Goal: Transaction & Acquisition: Purchase product/service

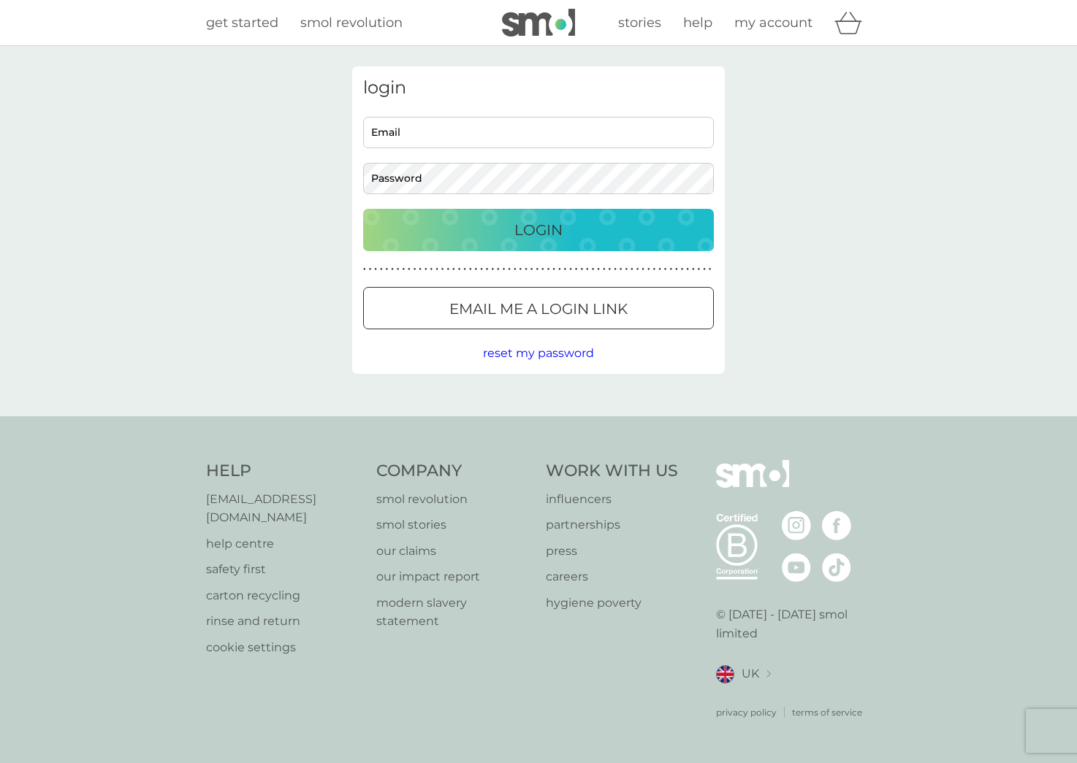
click at [592, 305] on p "Email me a login link" at bounding box center [538, 308] width 178 height 23
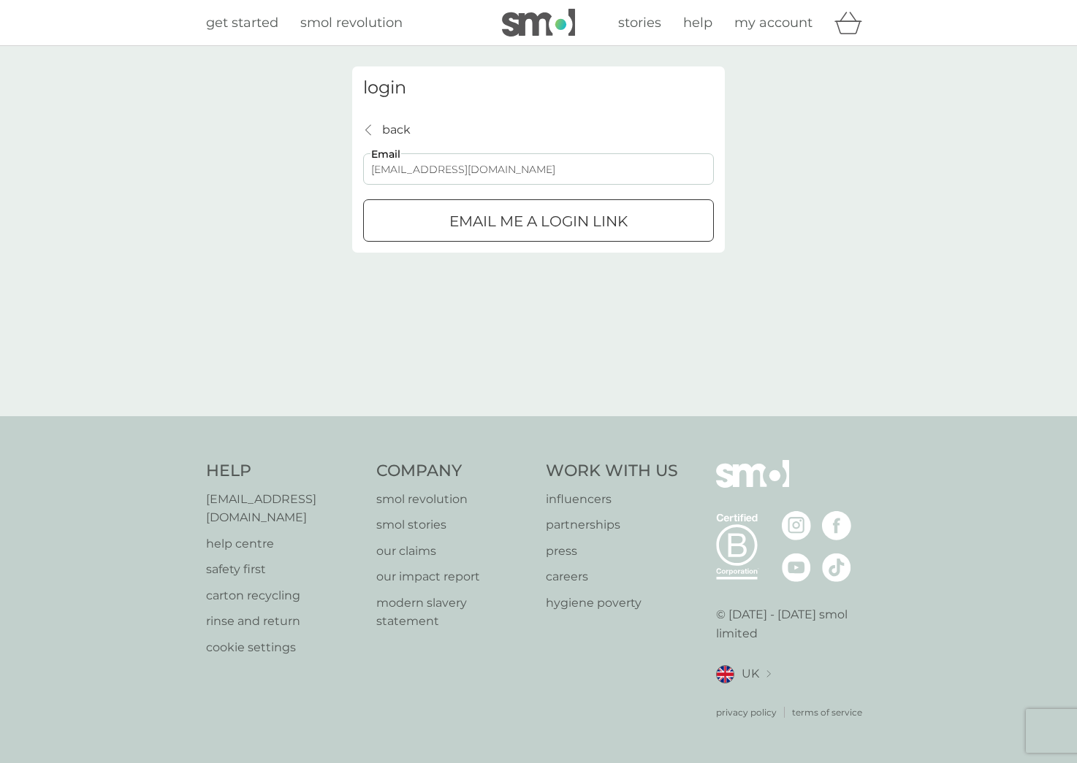
type input "[EMAIL_ADDRESS][DOMAIN_NAME]"
click at [523, 210] on p "Email me a login link" at bounding box center [538, 221] width 178 height 23
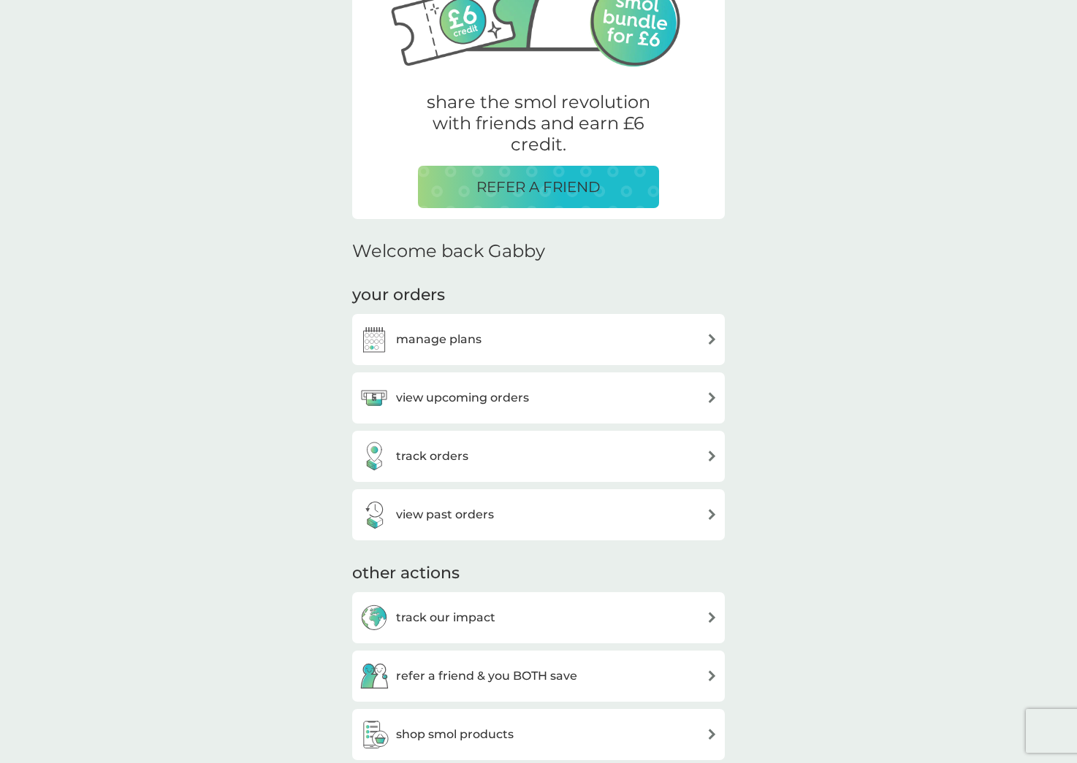
scroll to position [361, 0]
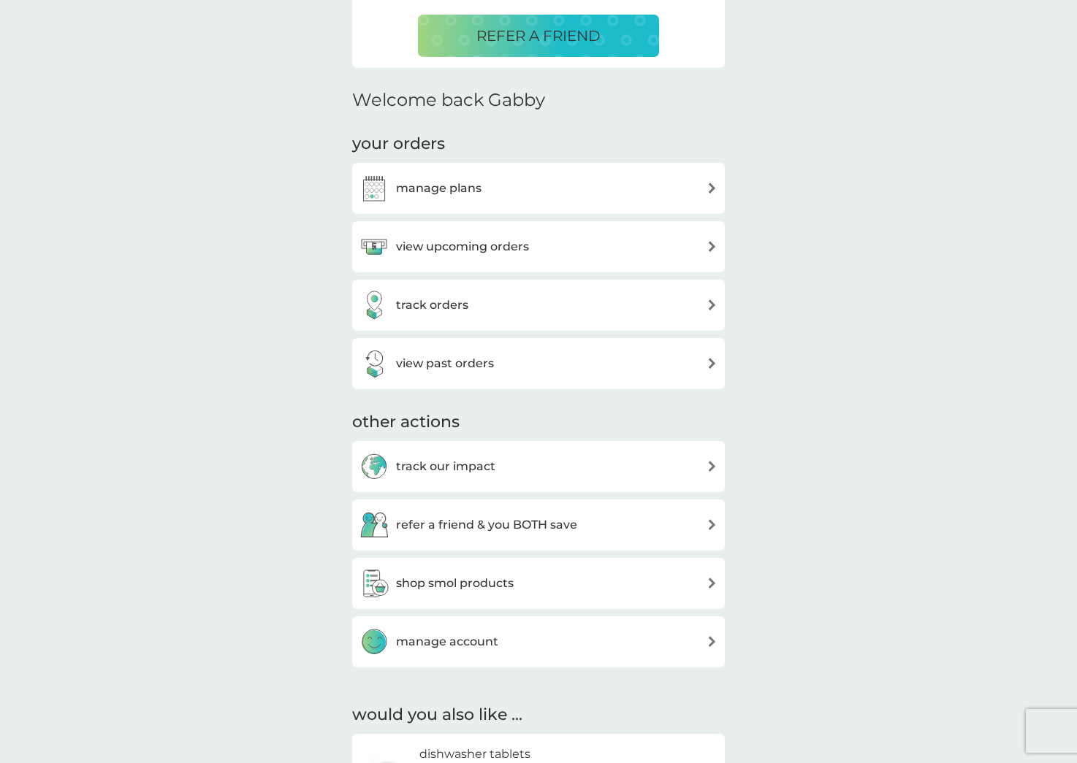
click at [496, 194] on div "manage plans" at bounding box center [538, 188] width 358 height 29
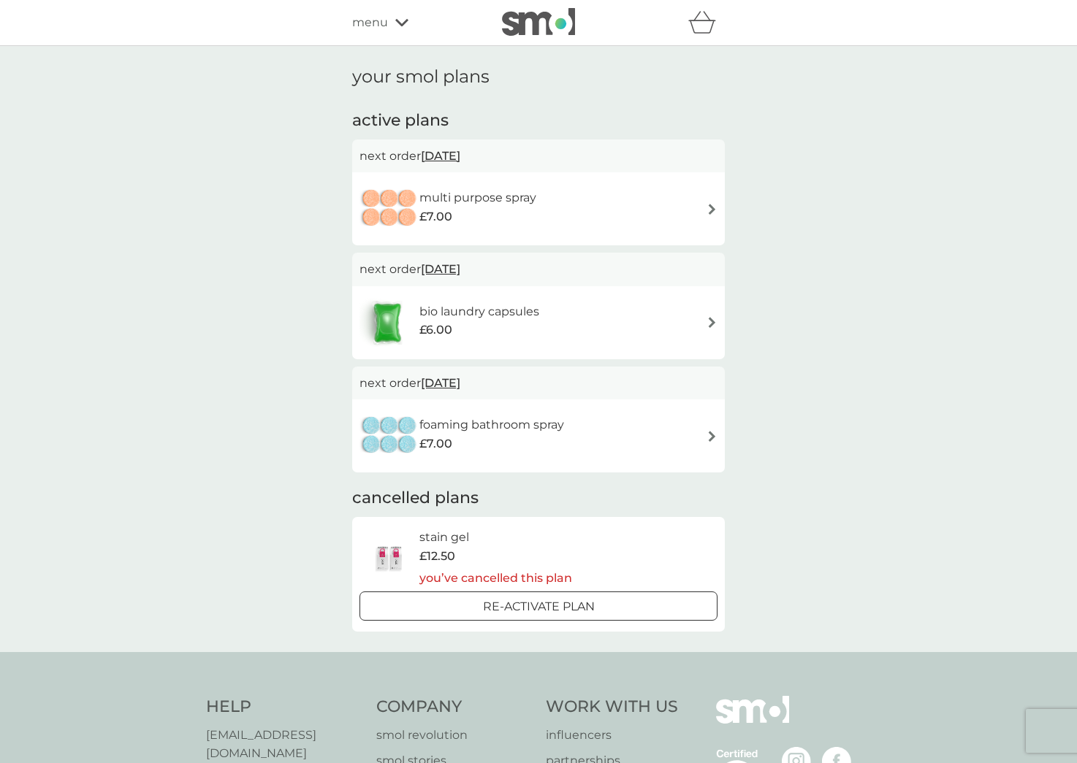
click at [603, 416] on div "foaming bathroom spray £7.00" at bounding box center [538, 436] width 358 height 51
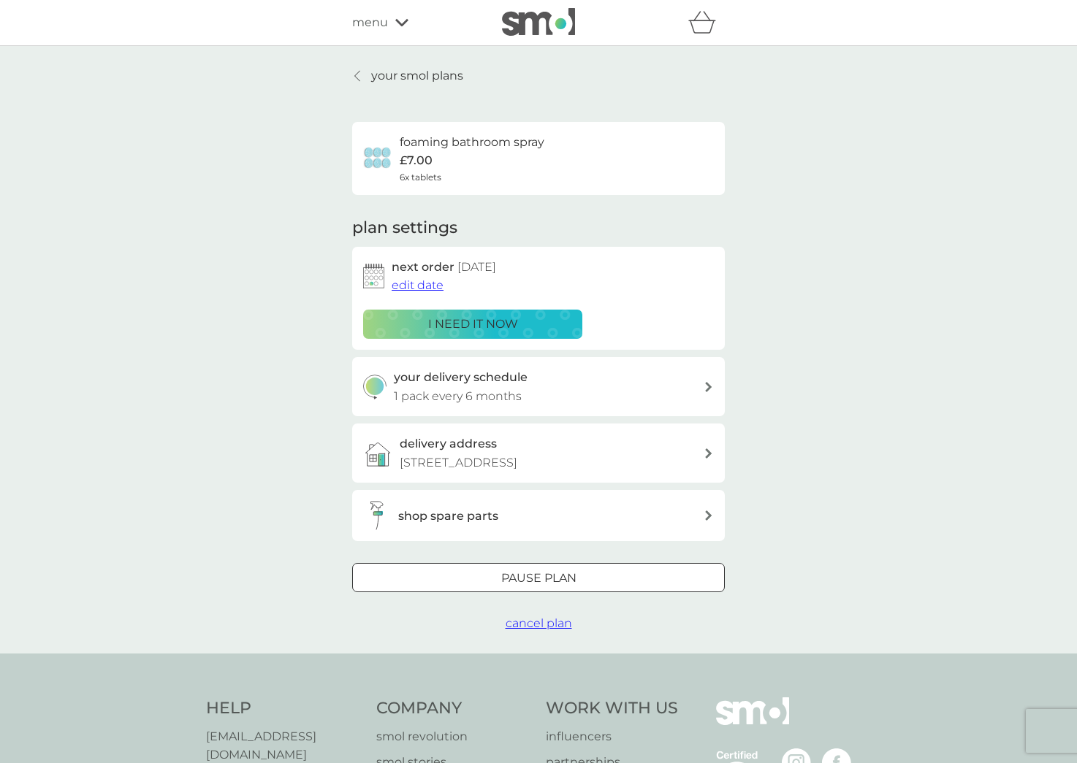
click at [394, 77] on p "your smol plans" at bounding box center [417, 75] width 92 height 19
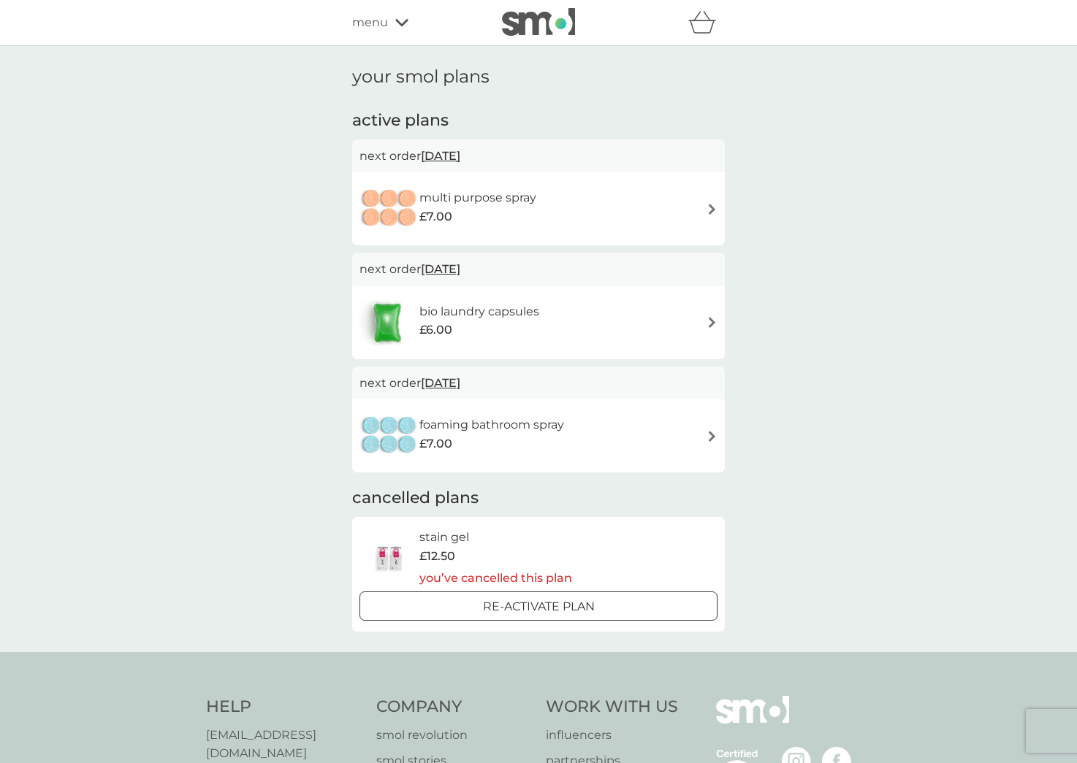
click at [592, 430] on div "foaming bathroom spray £7.00" at bounding box center [538, 436] width 358 height 51
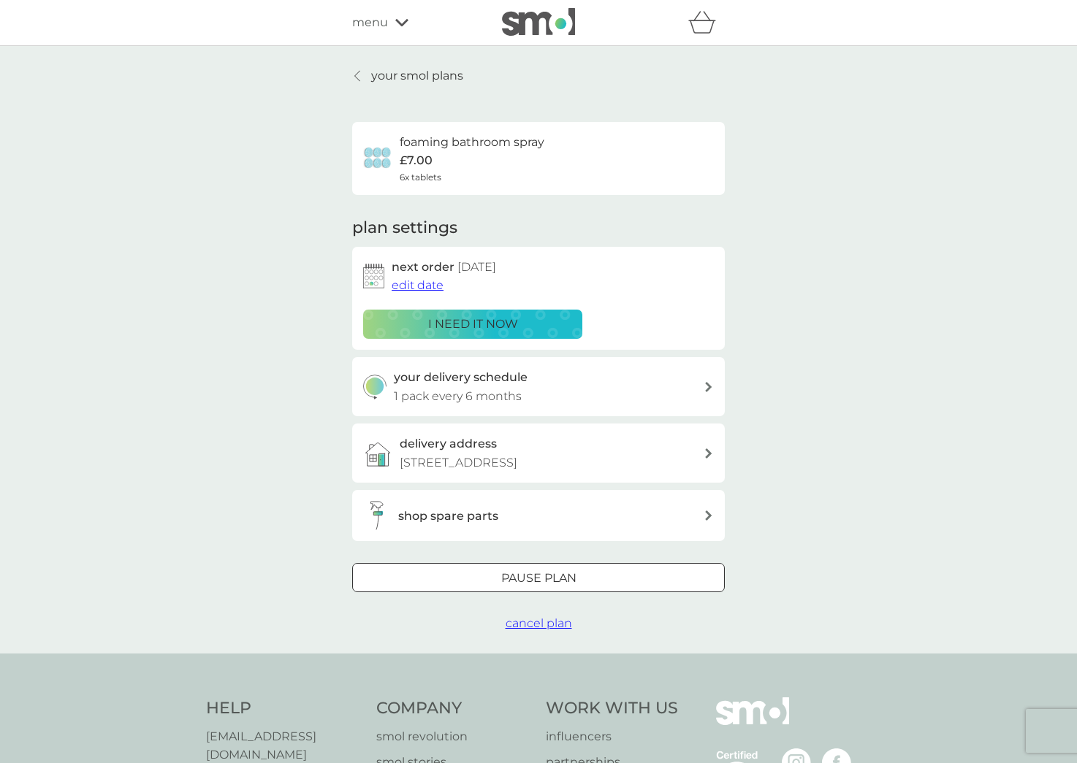
click at [489, 325] on p "i need it now" at bounding box center [473, 324] width 90 height 19
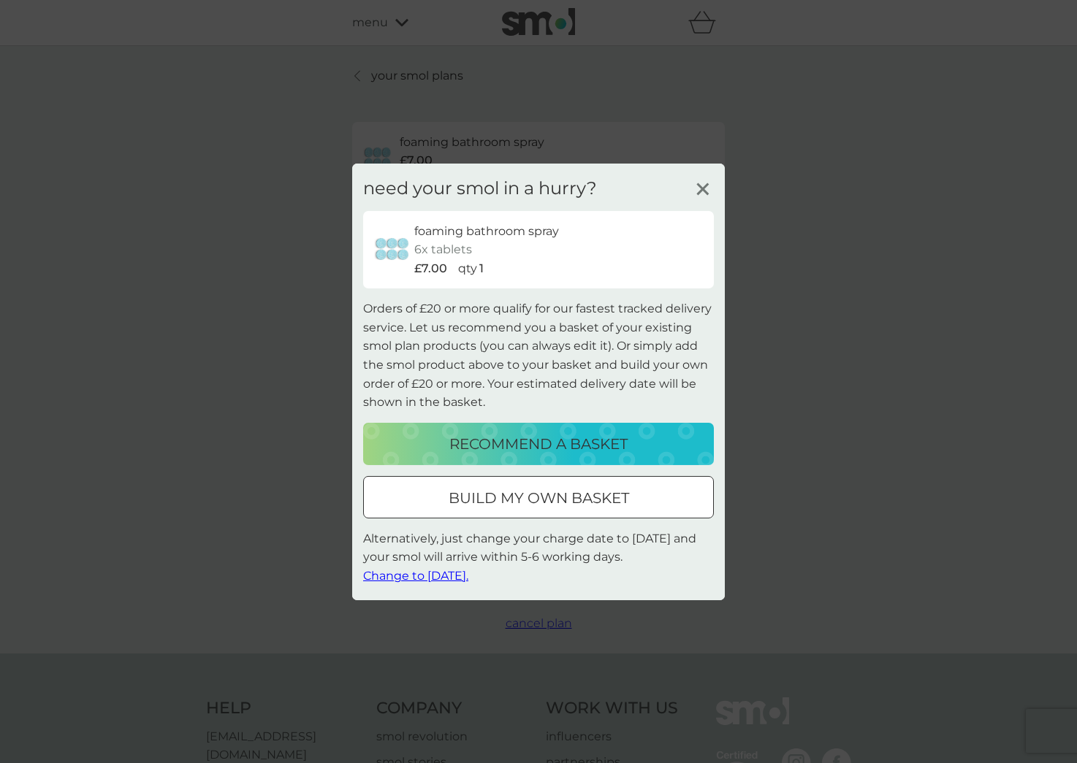
click at [564, 500] on div at bounding box center [538, 497] width 53 height 15
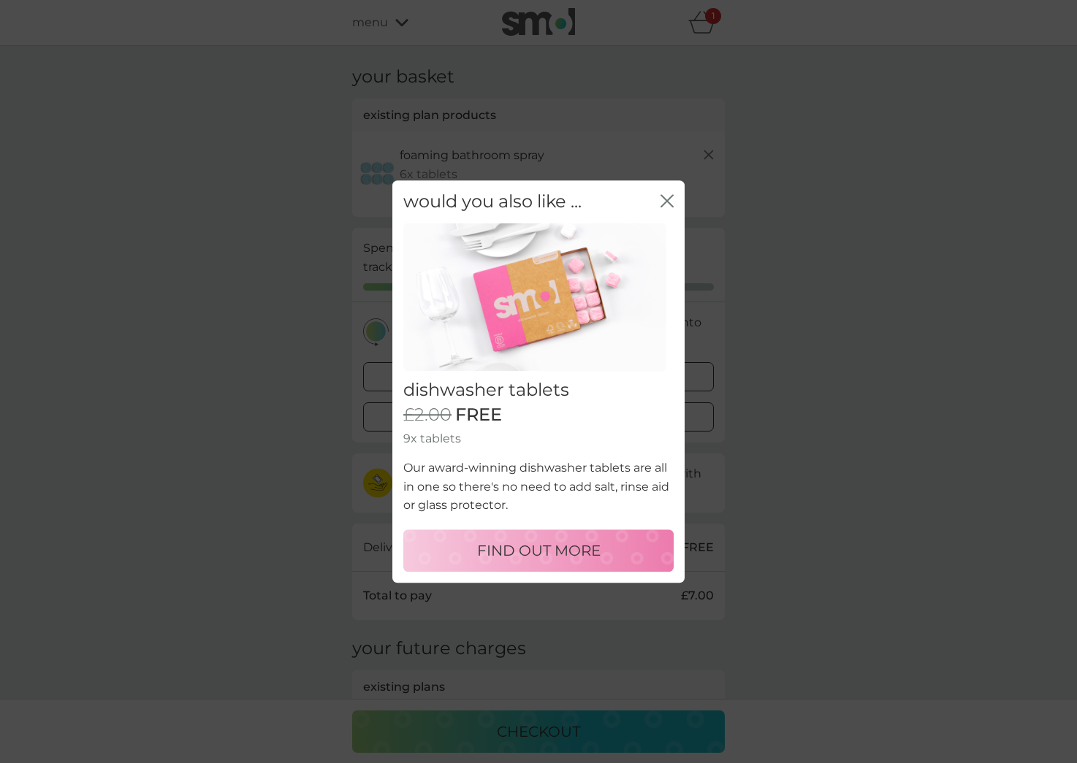
click at [563, 548] on p "FIND OUT MORE" at bounding box center [538, 550] width 123 height 23
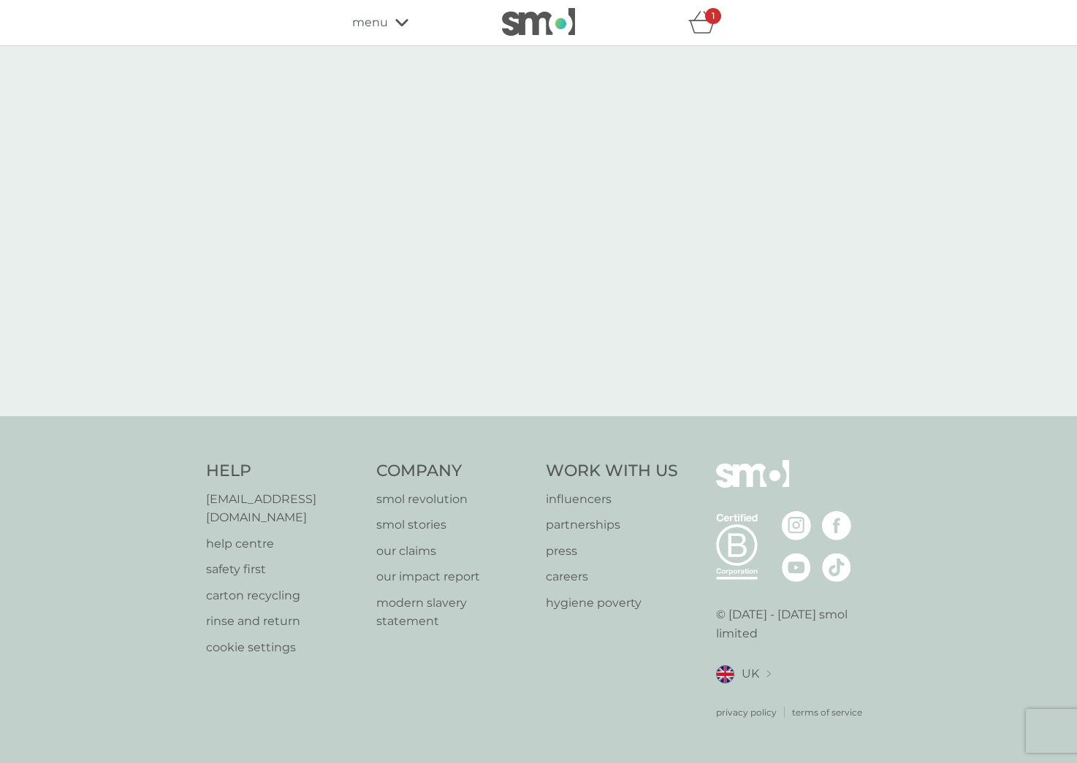
select select "42"
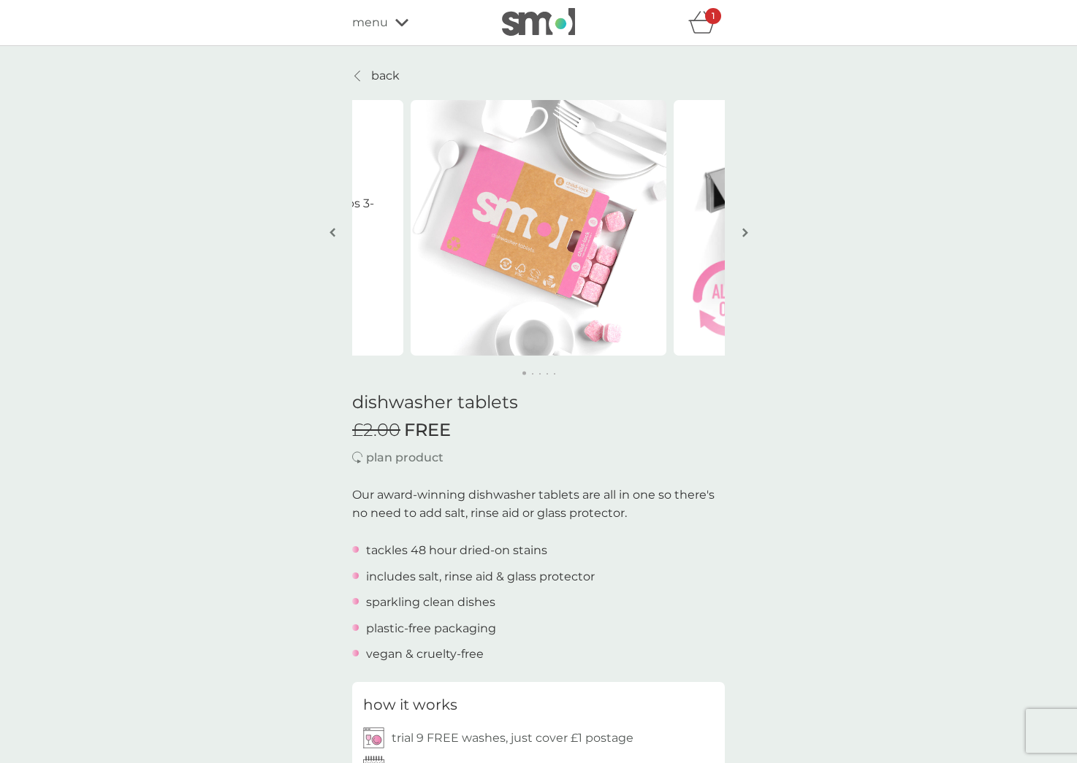
click at [384, 83] on p "back" at bounding box center [385, 75] width 28 height 19
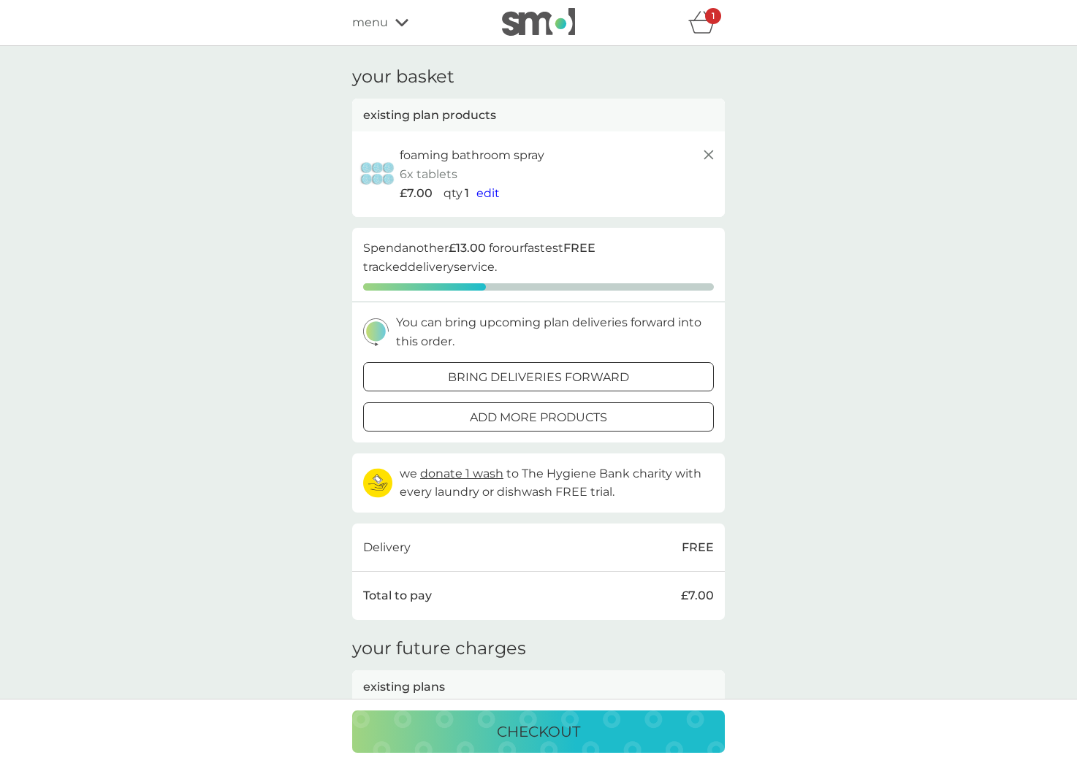
click at [393, 26] on div "menu" at bounding box center [414, 22] width 124 height 19
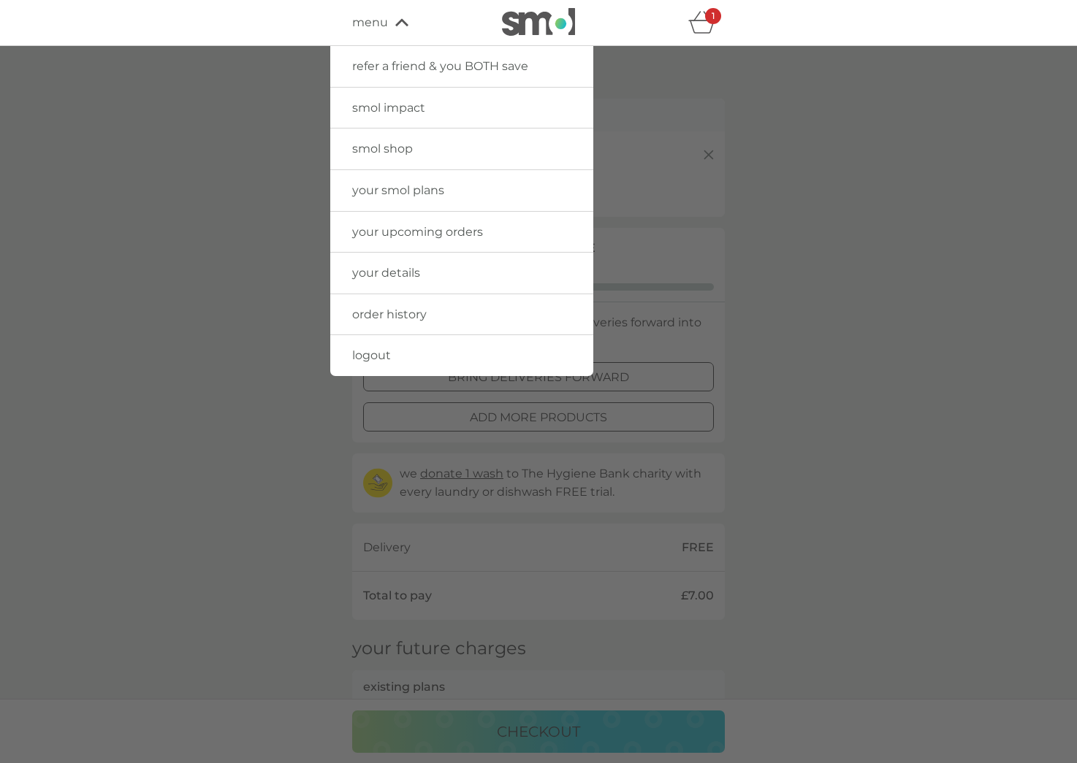
click at [450, 148] on link "smol shop" at bounding box center [461, 149] width 263 height 41
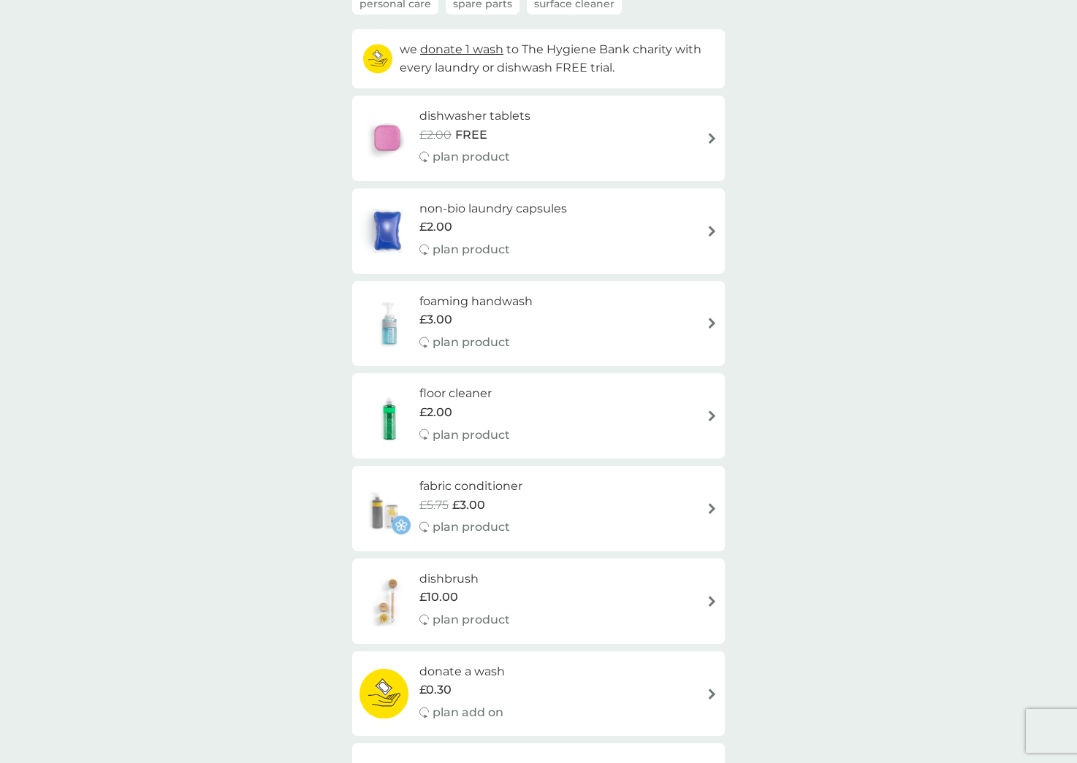
scroll to position [151, 0]
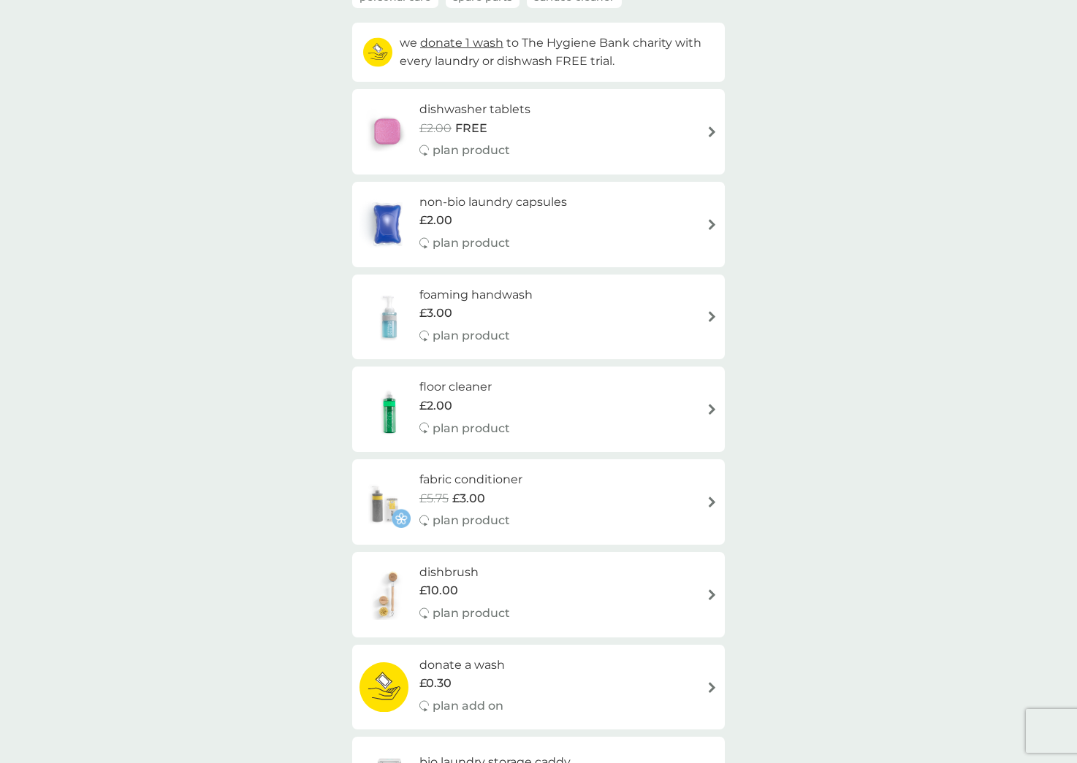
click at [690, 386] on div "floor cleaner £2.00 plan product" at bounding box center [538, 410] width 358 height 64
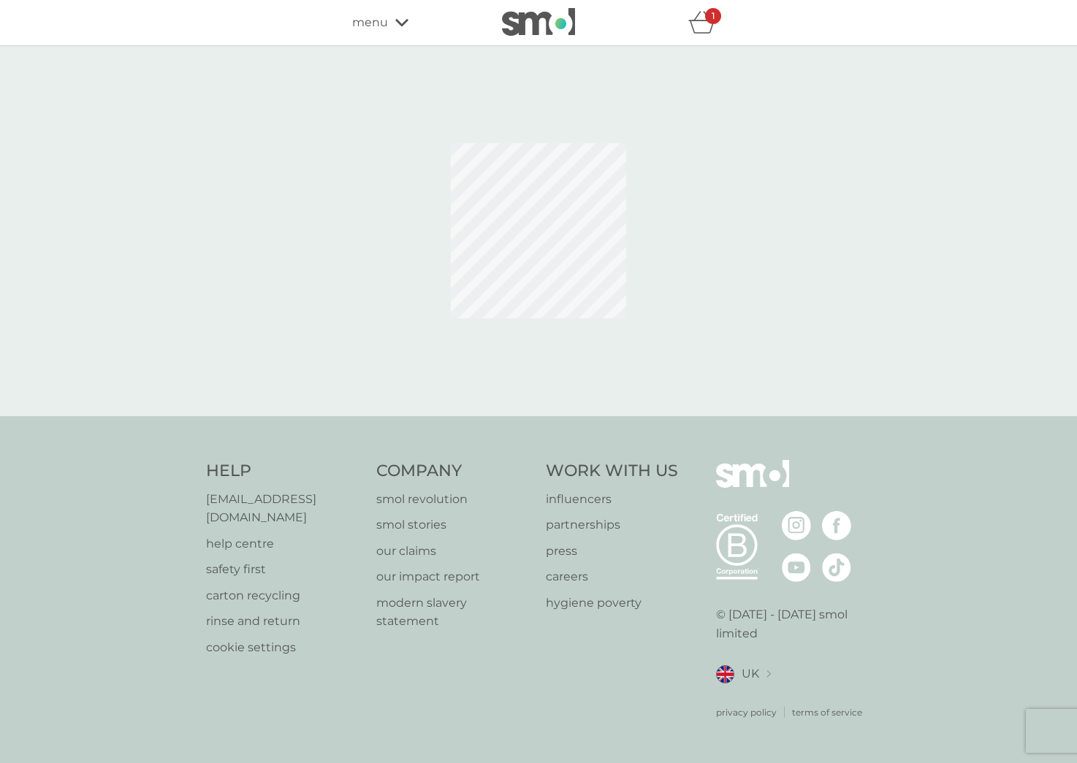
select select "84"
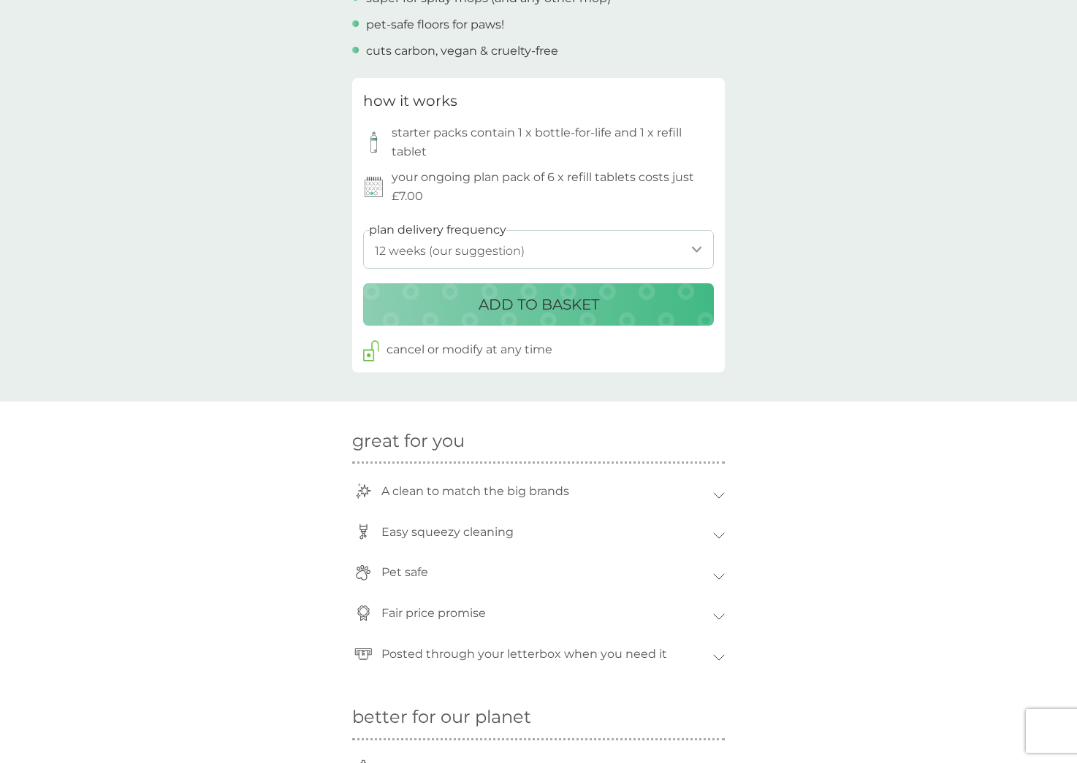
scroll to position [769, 0]
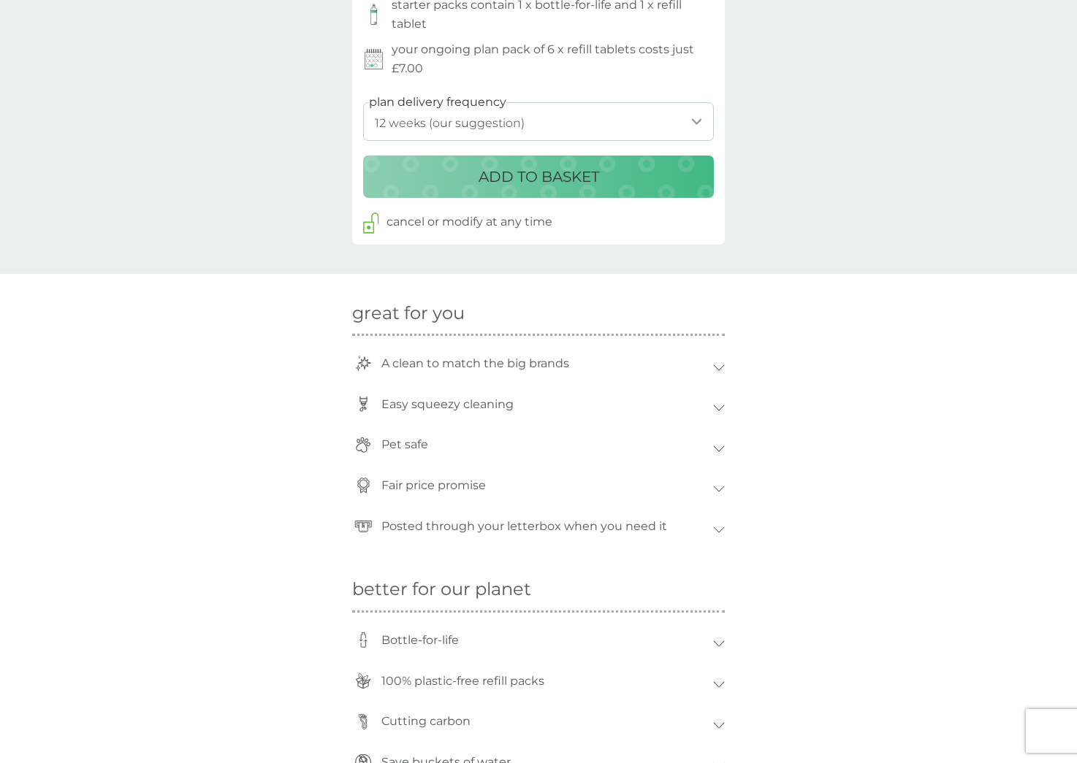
click at [677, 351] on div "A clean to match the big brands" at bounding box center [543, 364] width 339 height 34
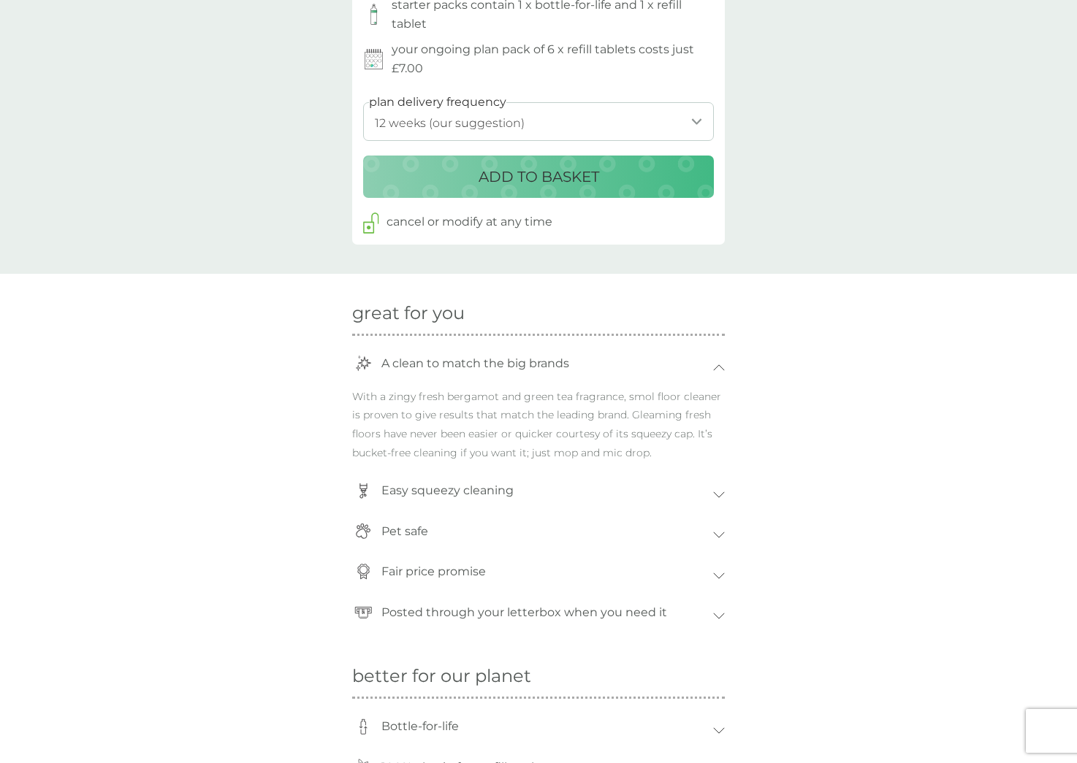
click at [654, 478] on div "Easy squeezy cleaning" at bounding box center [543, 491] width 339 height 34
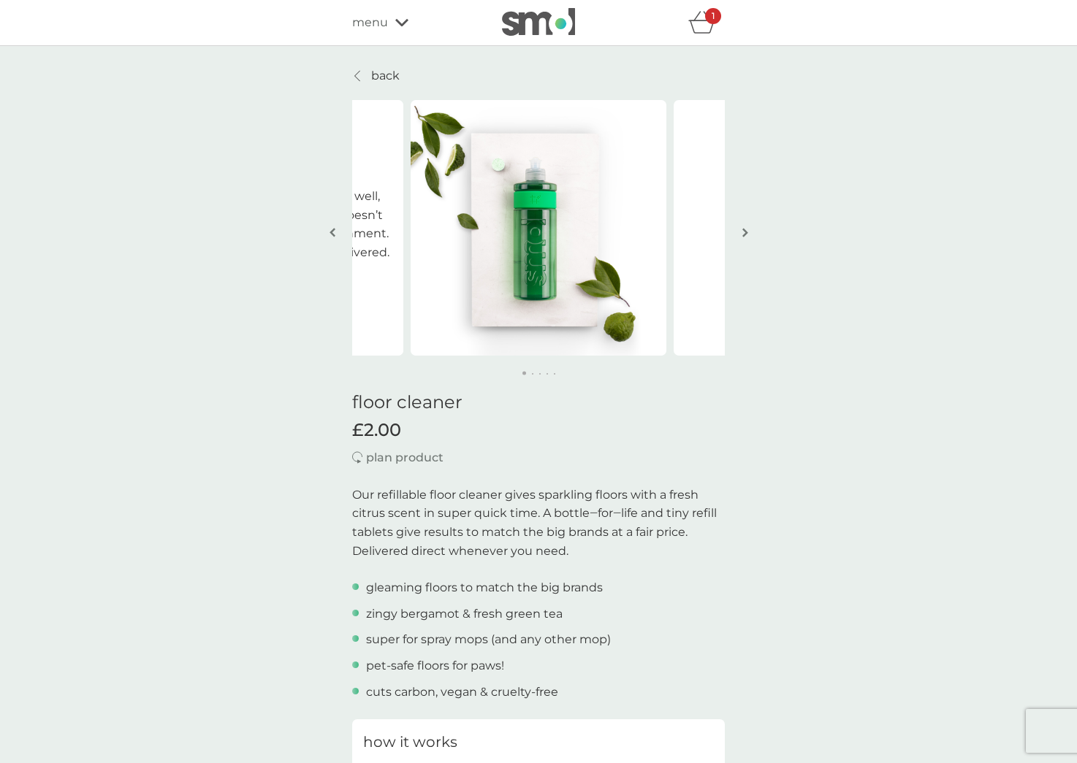
scroll to position [0, 0]
click at [376, 19] on span "menu" at bounding box center [370, 22] width 36 height 19
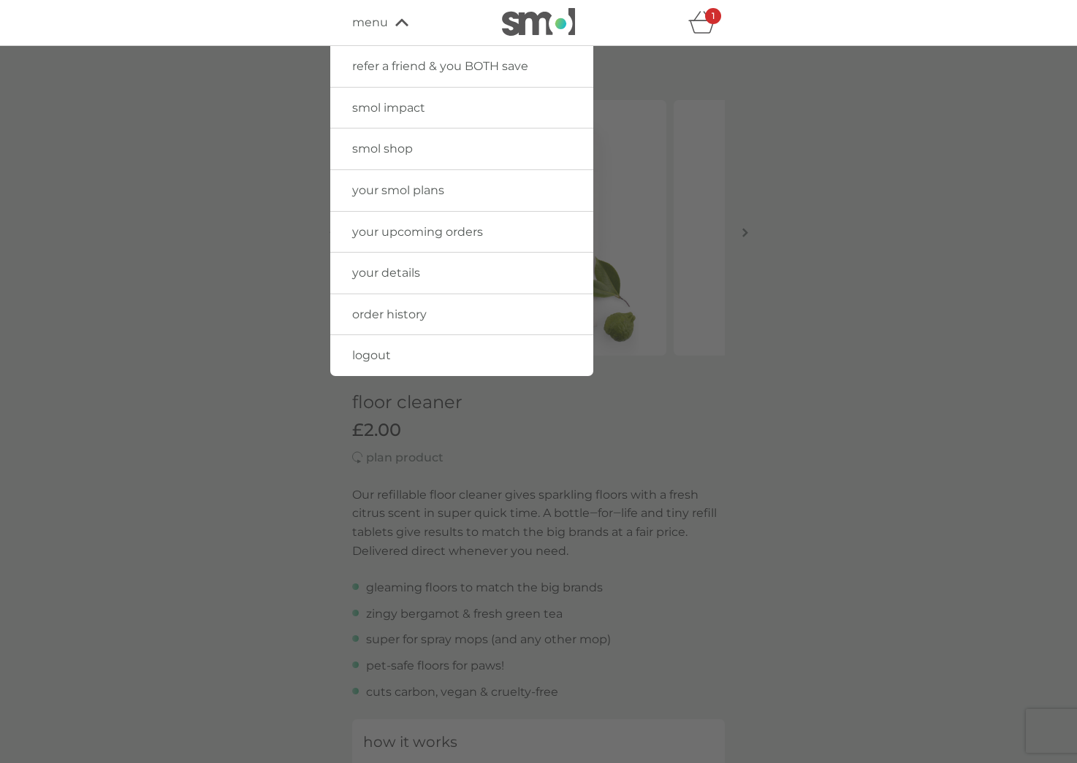
click at [535, 22] on img at bounding box center [538, 22] width 73 height 28
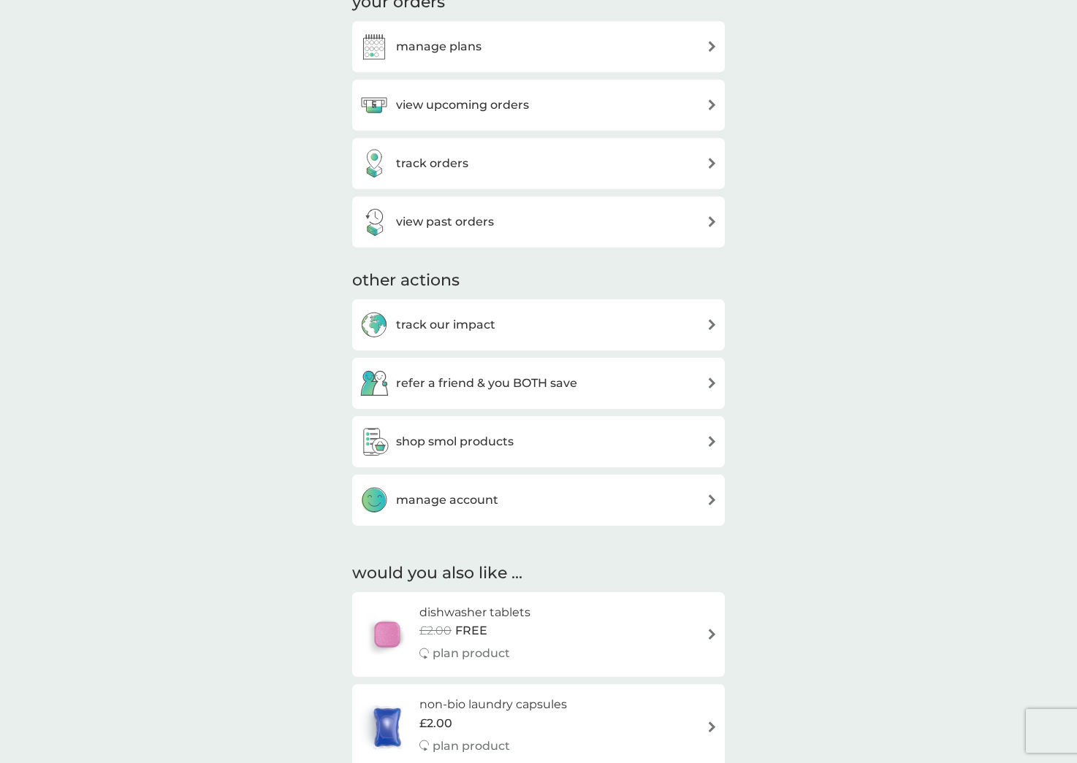
scroll to position [514, 0]
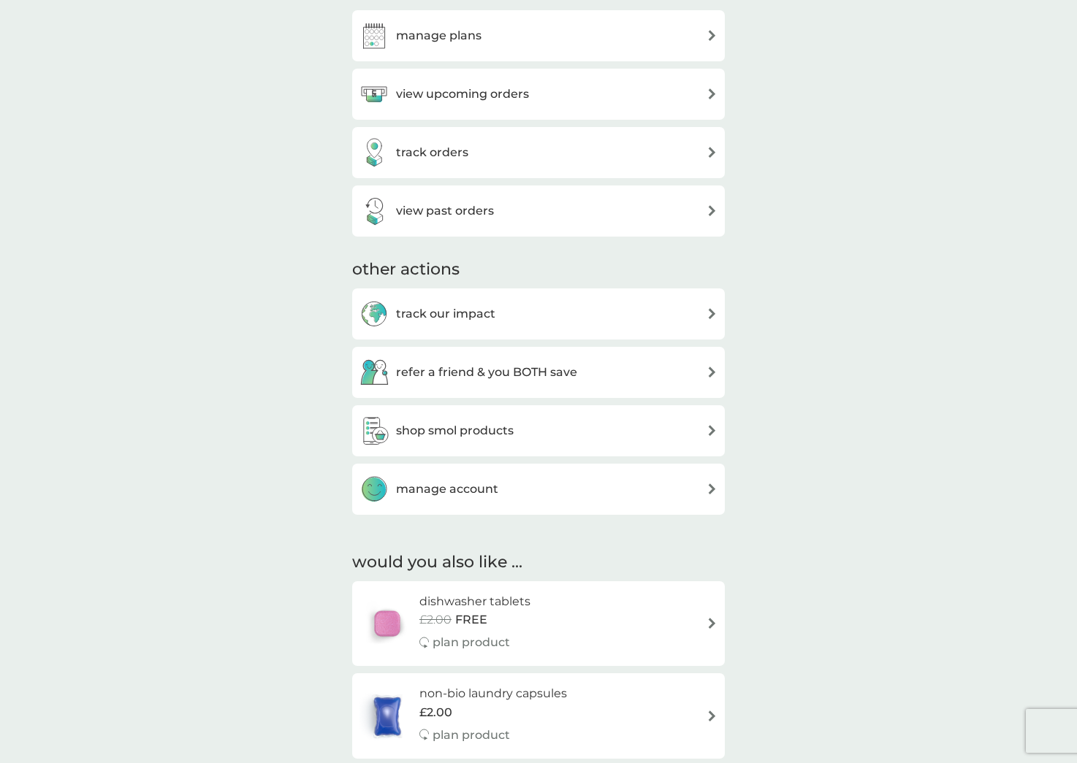
click at [609, 435] on div "shop smol products" at bounding box center [538, 430] width 358 height 29
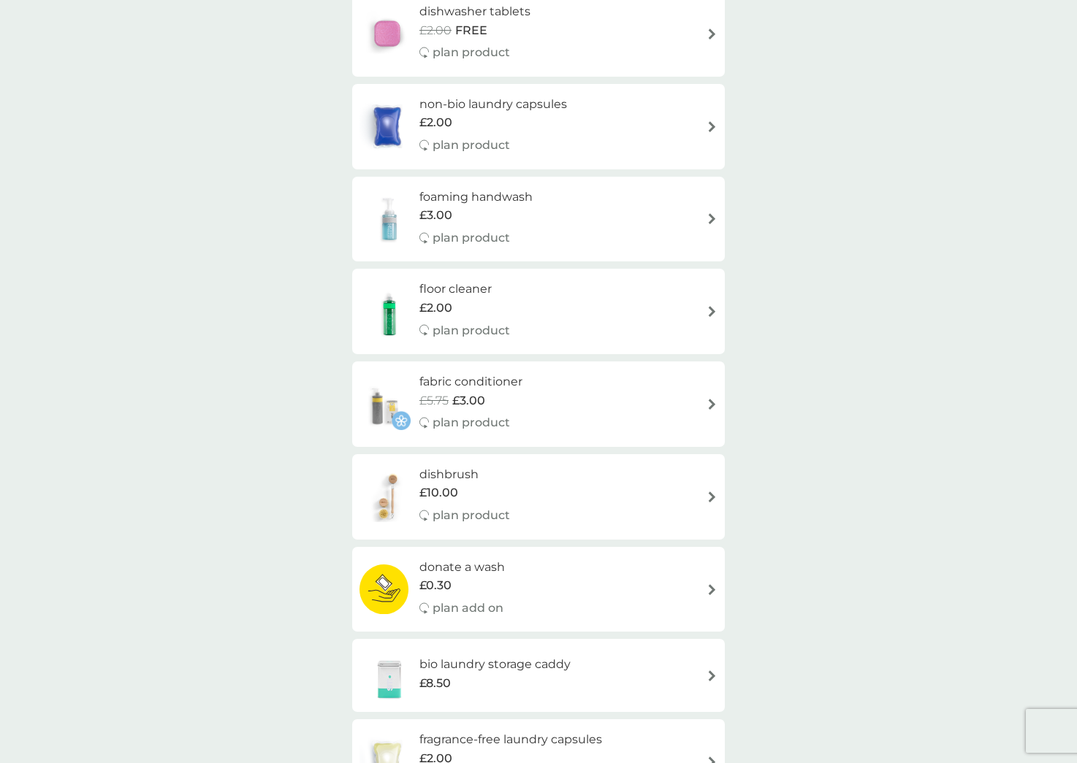
scroll to position [298, 0]
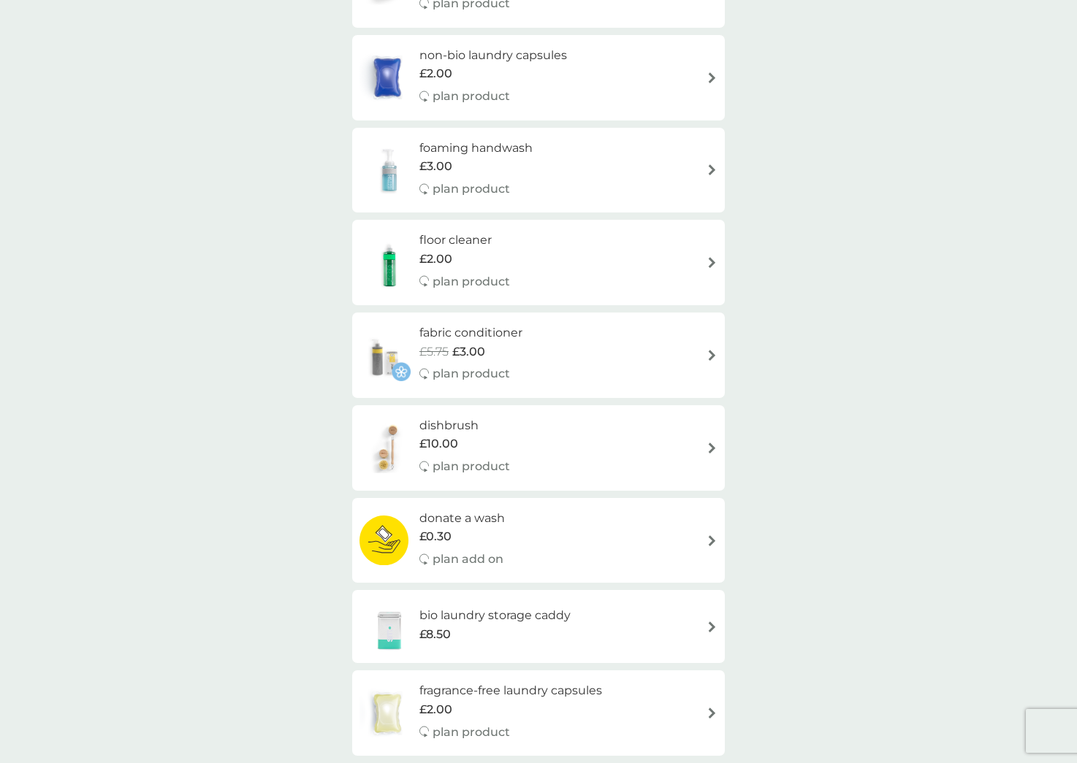
click at [678, 349] on div "fabric conditioner £5.75 £3.00 plan product" at bounding box center [538, 356] width 358 height 64
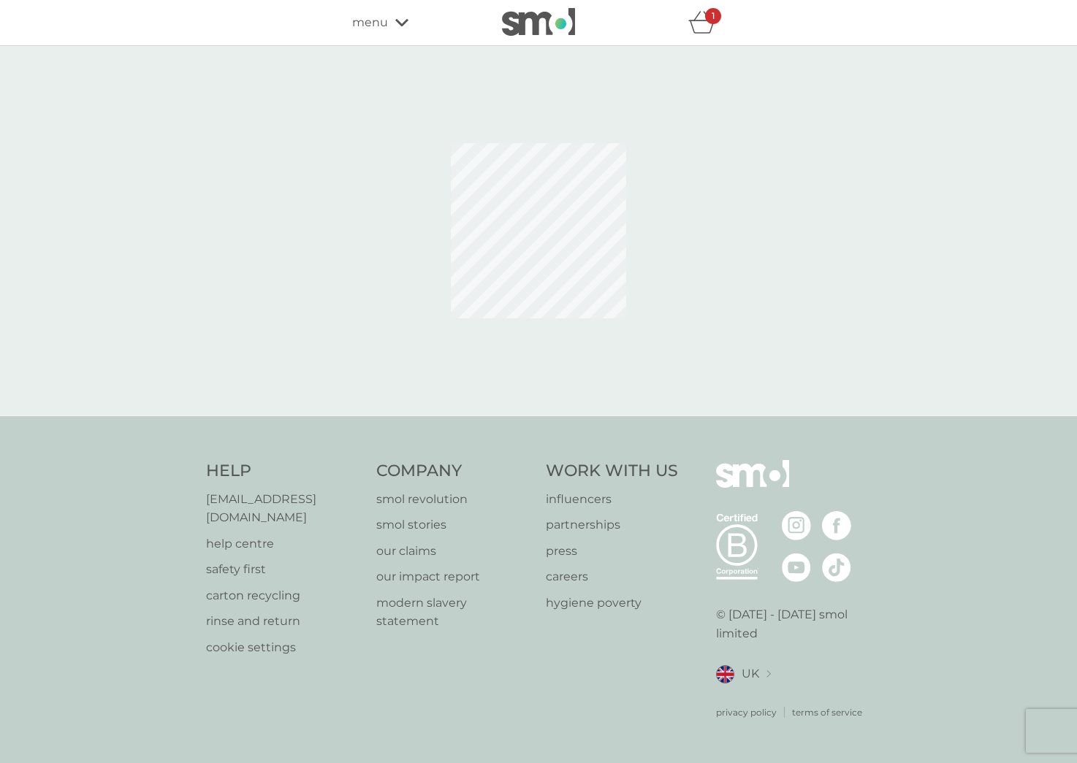
select select "182"
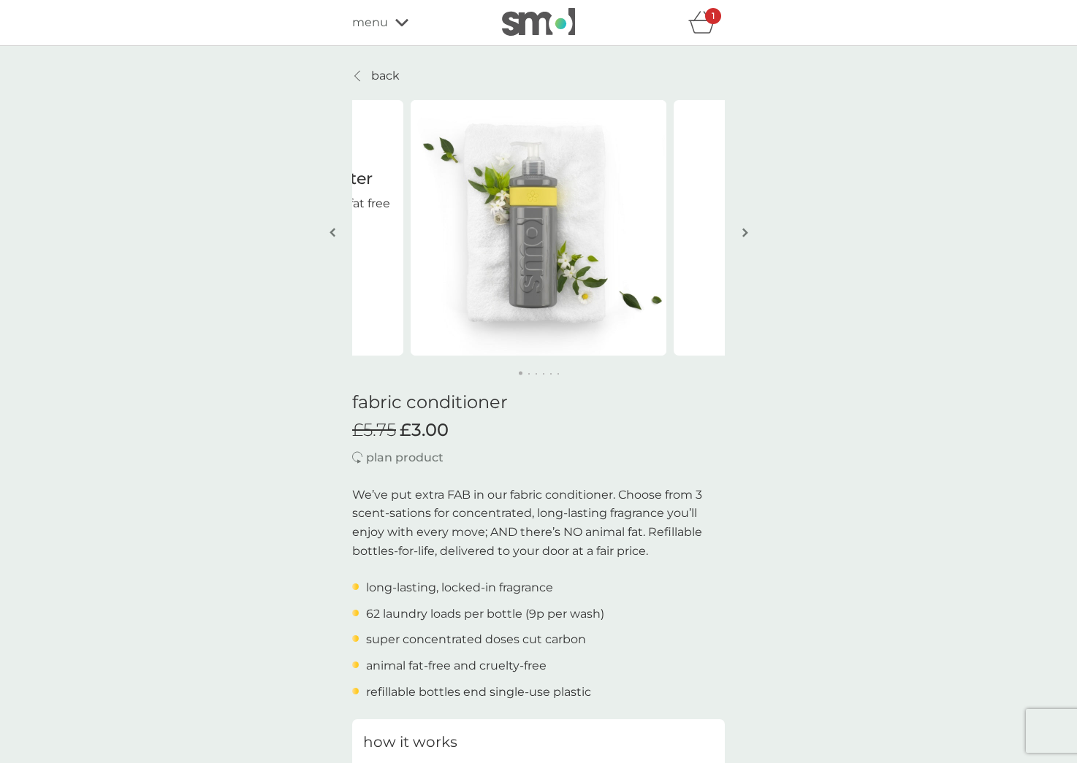
click at [746, 232] on img "button" at bounding box center [745, 232] width 6 height 11
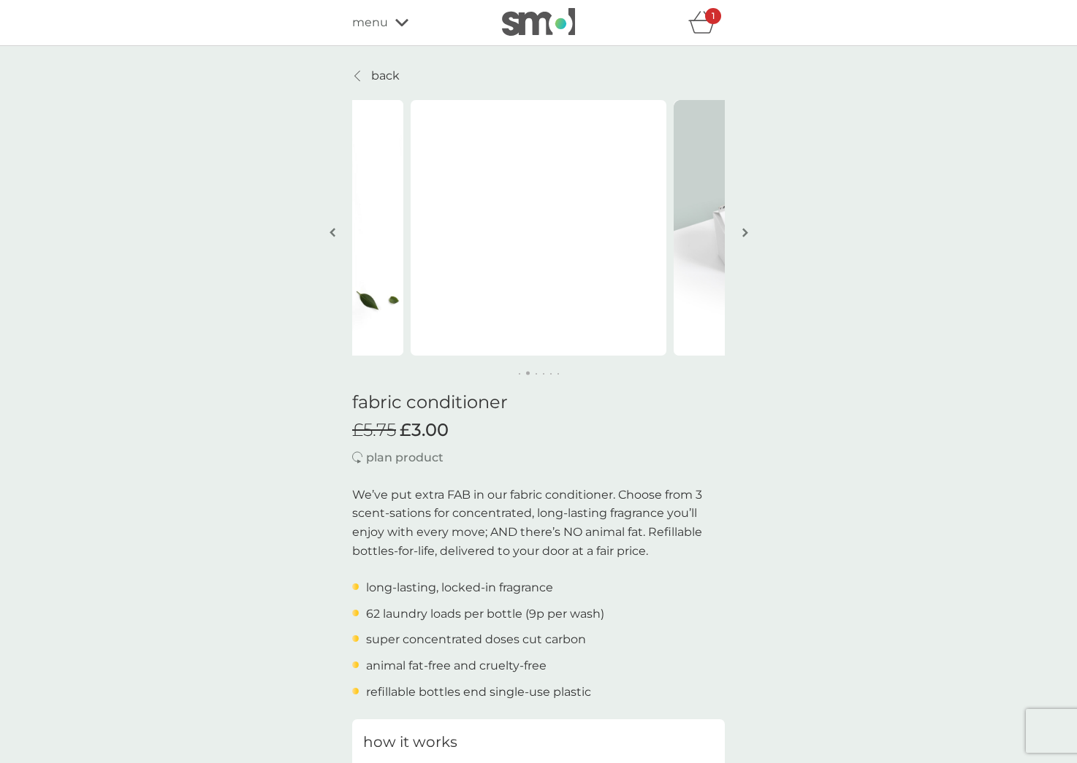
click at [746, 232] on img "button" at bounding box center [745, 232] width 6 height 11
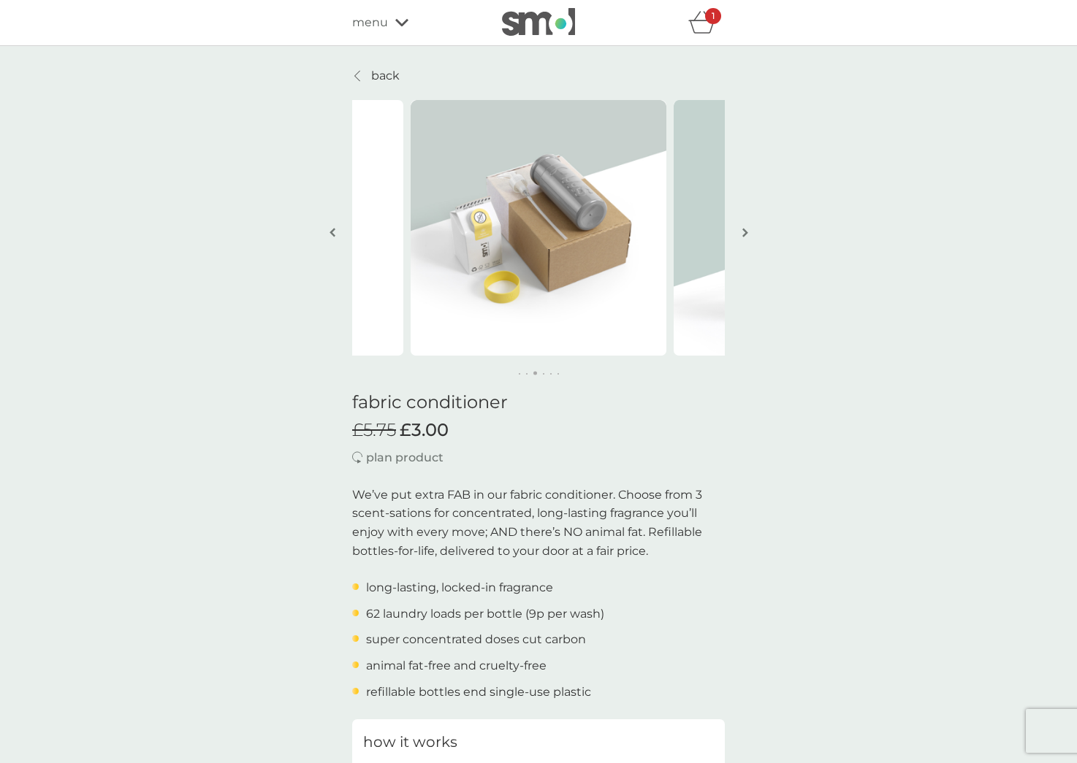
click at [746, 232] on img "button" at bounding box center [745, 232] width 6 height 11
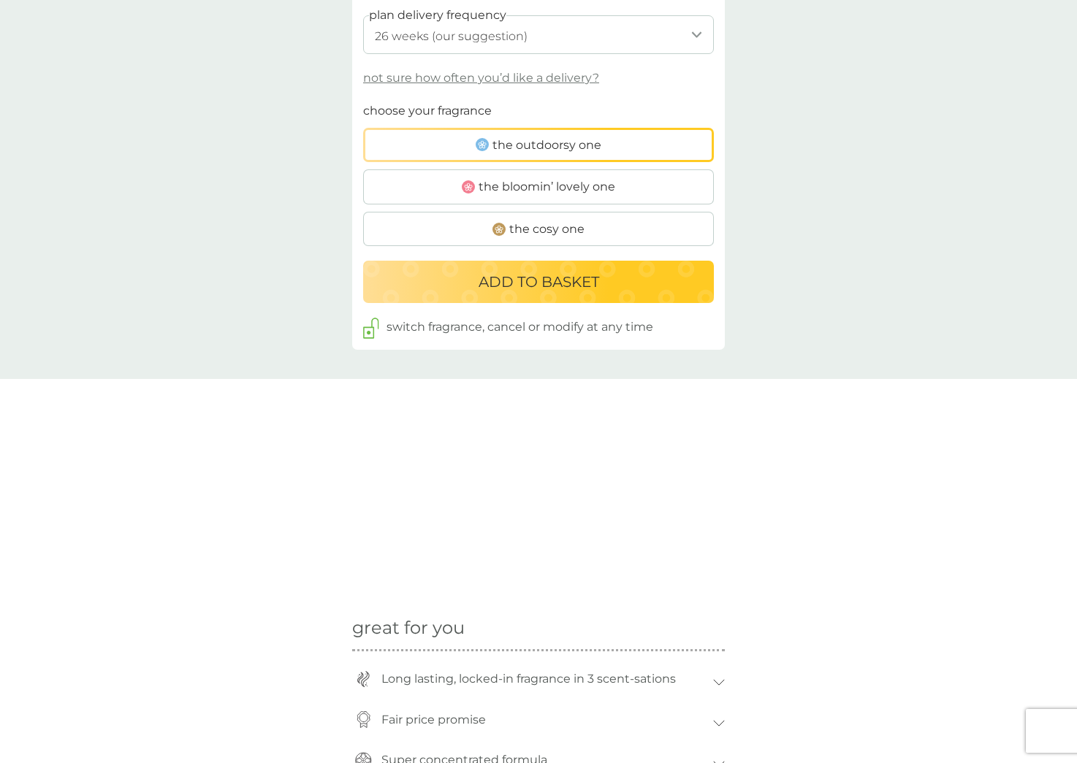
scroll to position [853, 0]
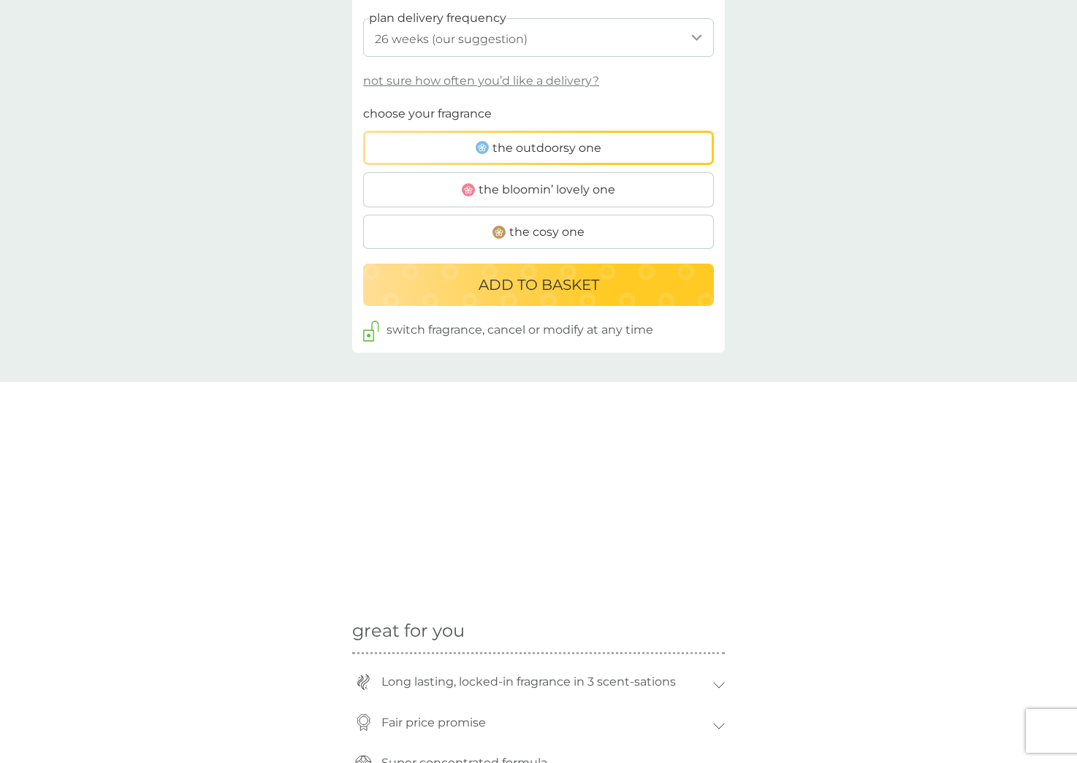
click at [657, 180] on label "the bloomin’ lovely one" at bounding box center [538, 189] width 351 height 35
click at [363, 104] on input "the bloomin’ lovely one" at bounding box center [363, 104] width 0 height 0
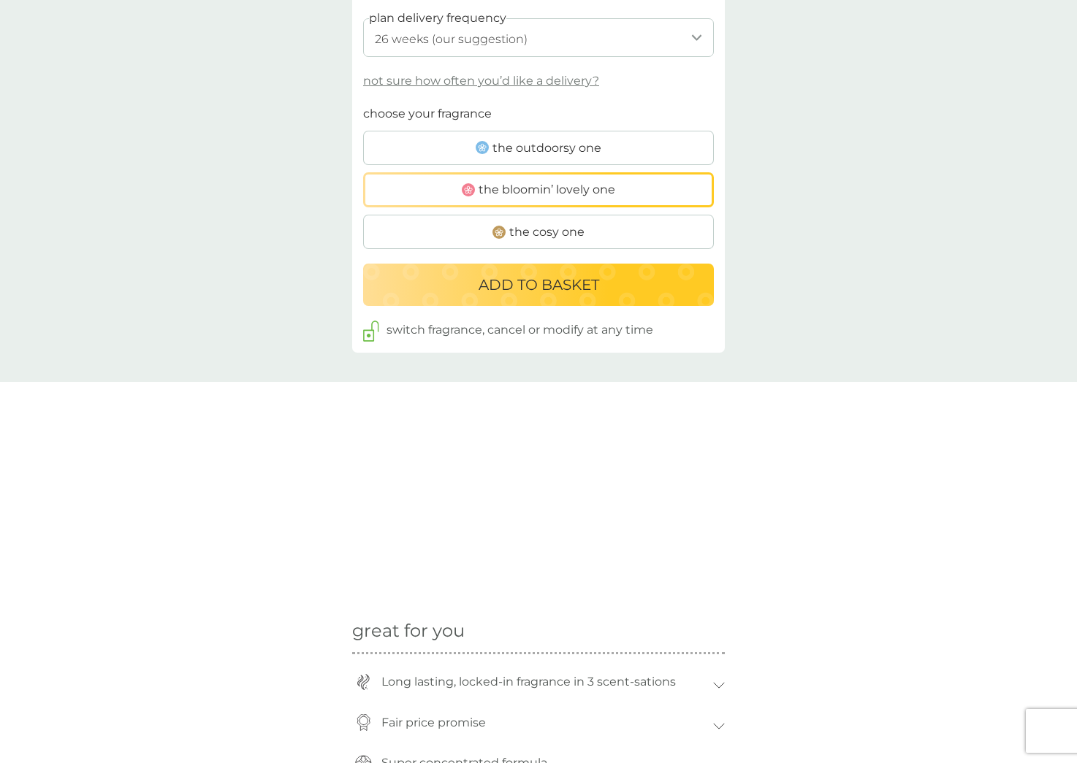
click at [582, 223] on span "the cosy one" at bounding box center [546, 232] width 75 height 19
click at [363, 104] on input "the cosy one" at bounding box center [363, 104] width 0 height 0
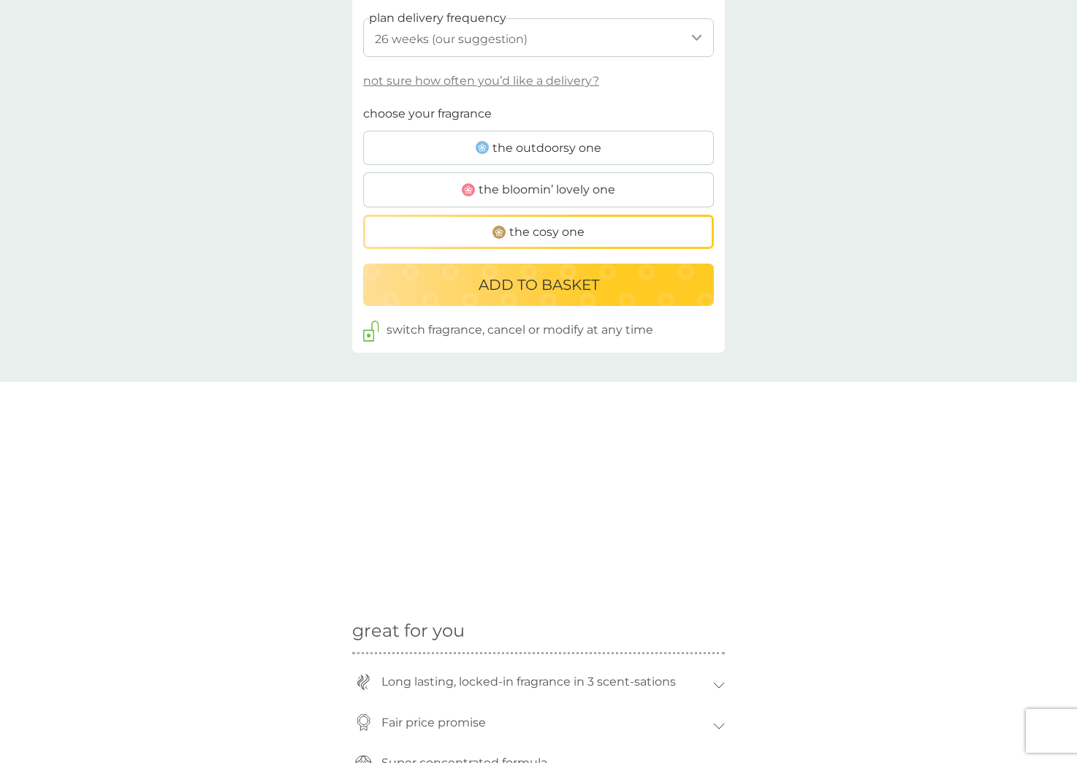
click at [606, 150] on label "the outdoorsy one" at bounding box center [538, 148] width 351 height 35
click at [363, 104] on input "the outdoorsy one" at bounding box center [363, 104] width 0 height 0
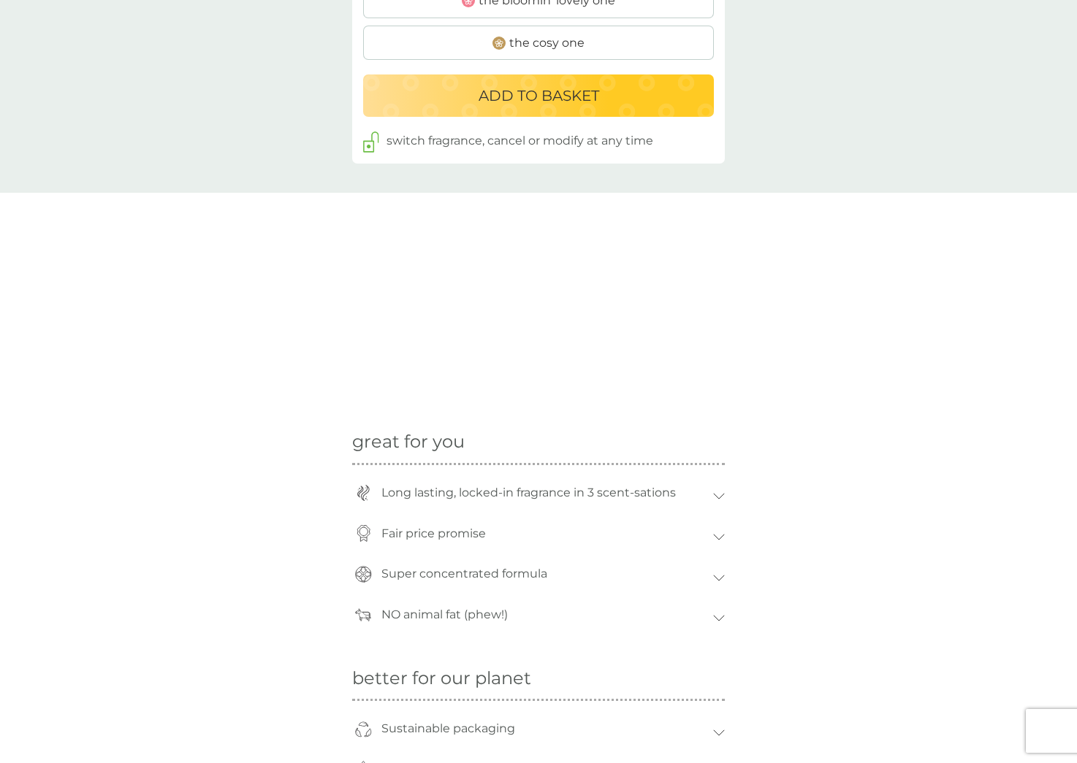
scroll to position [993, 0]
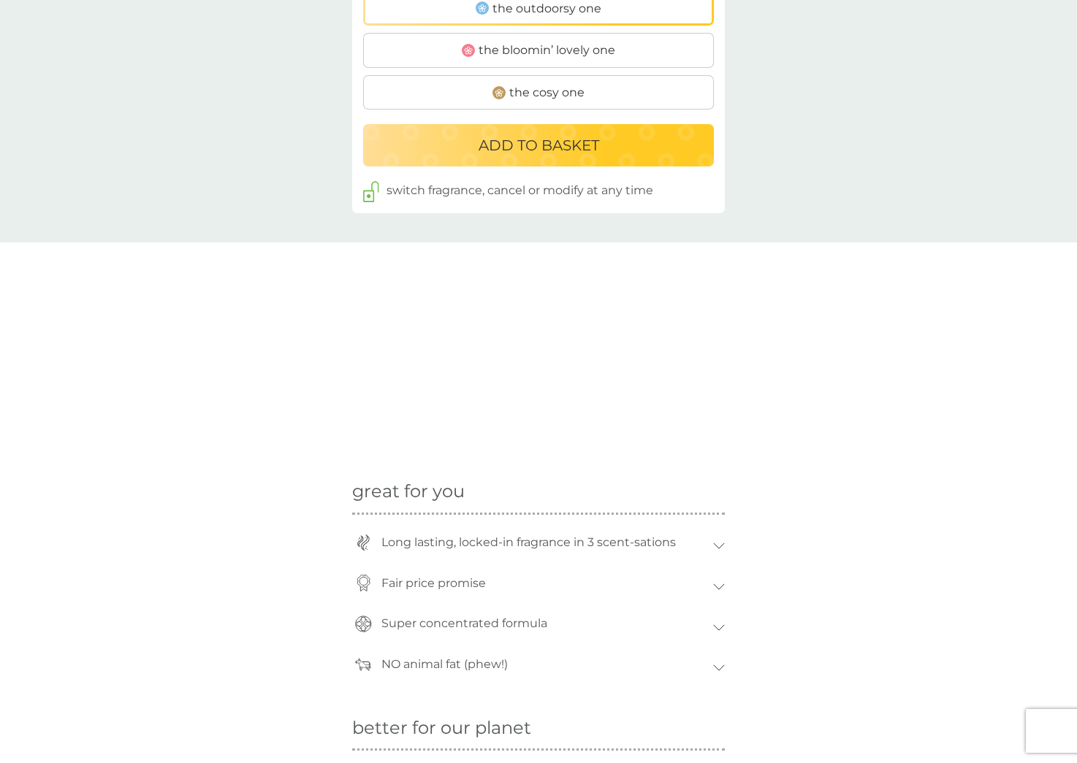
click at [642, 140] on div "ADD TO BASKET" at bounding box center [538, 145] width 321 height 23
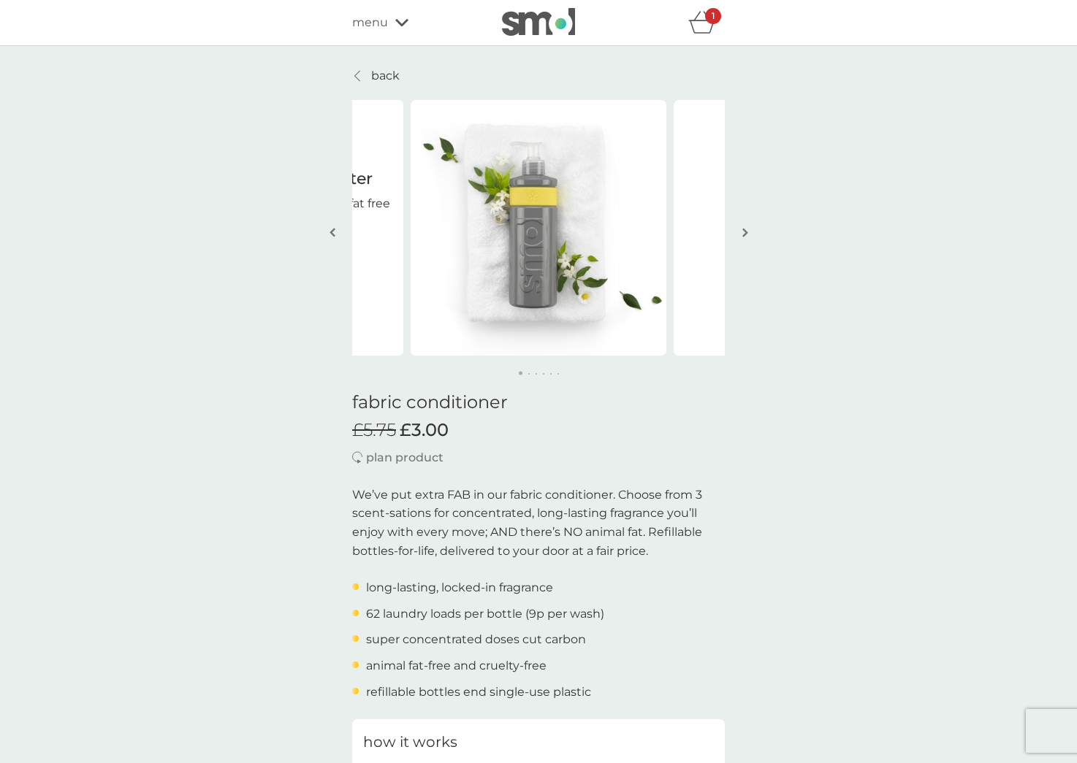
scroll to position [-1, 0]
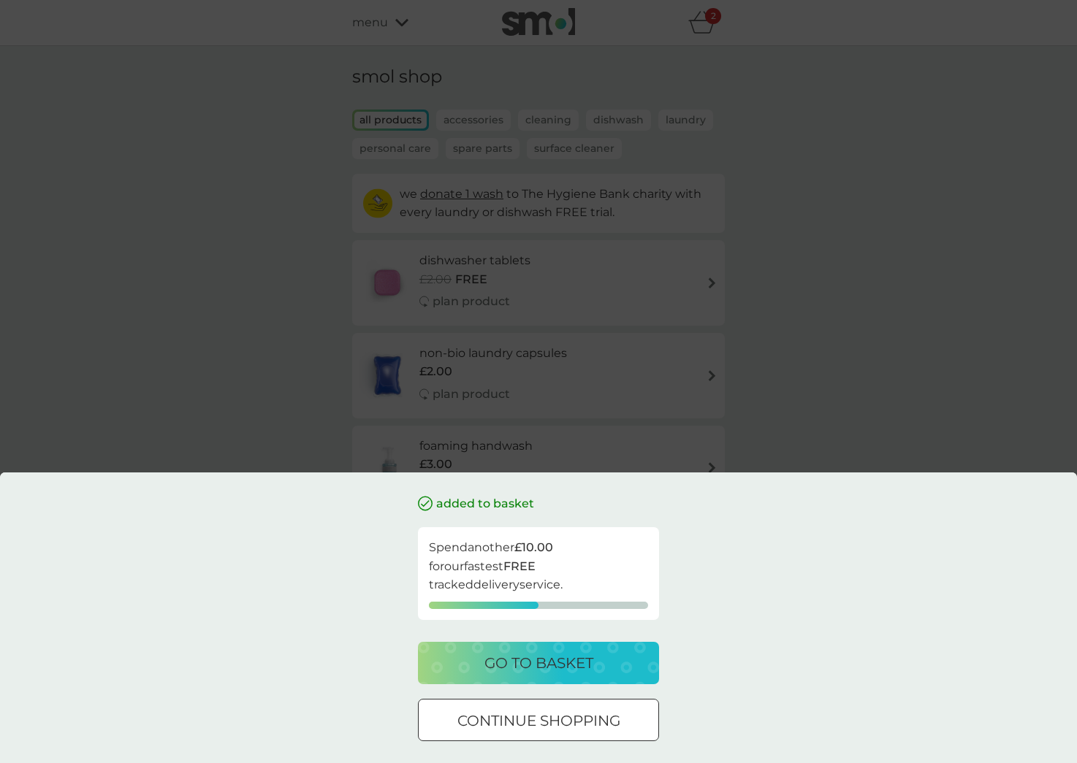
click at [847, 316] on div "added to basket Spend another £10.00 for our fastest FREE tracked delivery serv…" at bounding box center [538, 381] width 1077 height 763
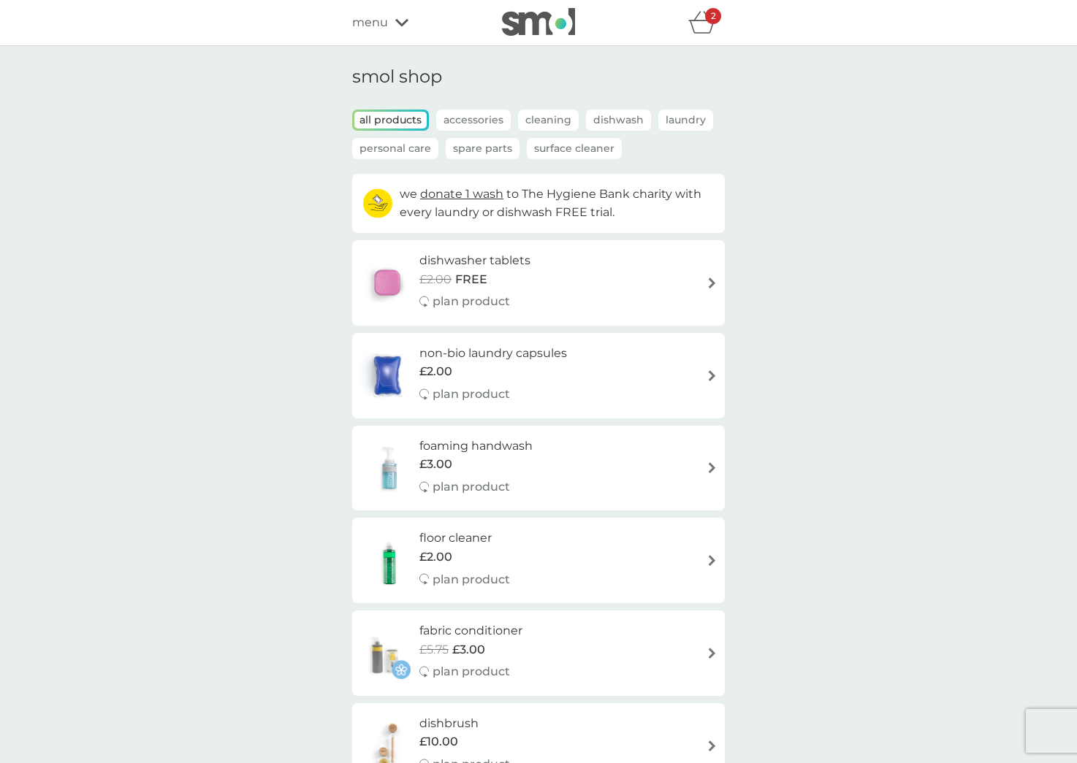
click at [705, 33] on icon "basket" at bounding box center [702, 22] width 28 height 23
